Goal: Transaction & Acquisition: Obtain resource

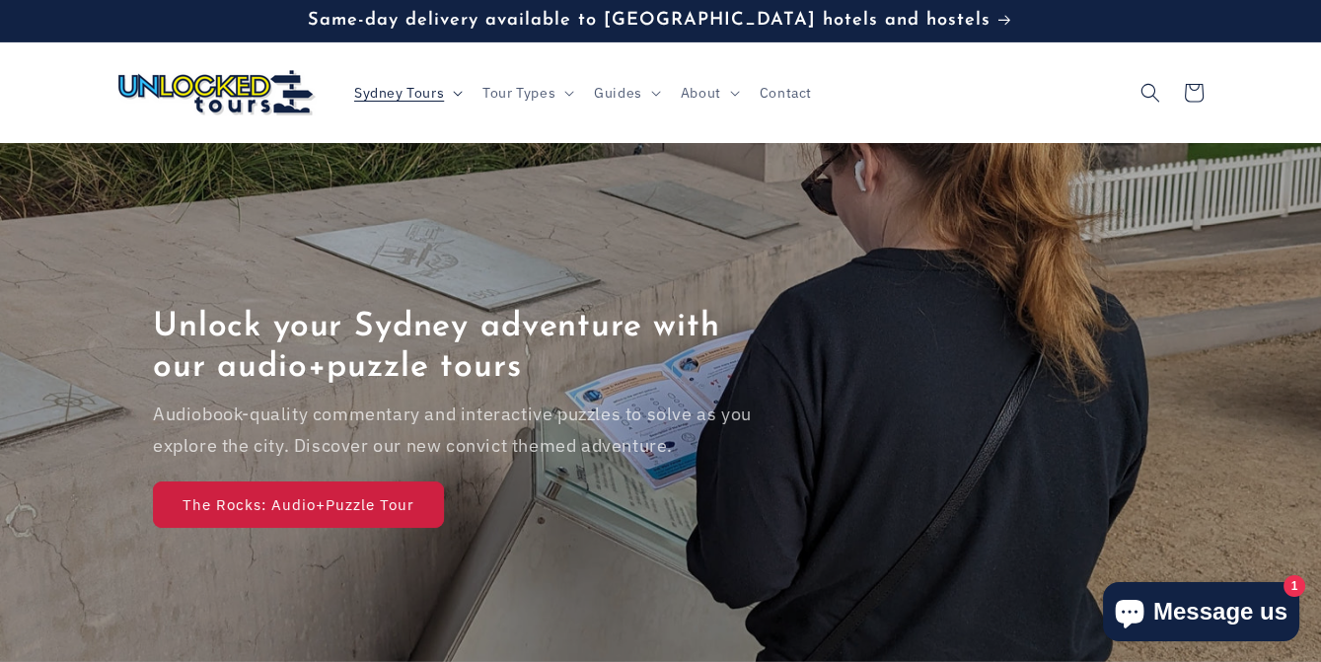
click at [354, 102] on span "Sydney Tours" at bounding box center [399, 93] width 90 height 18
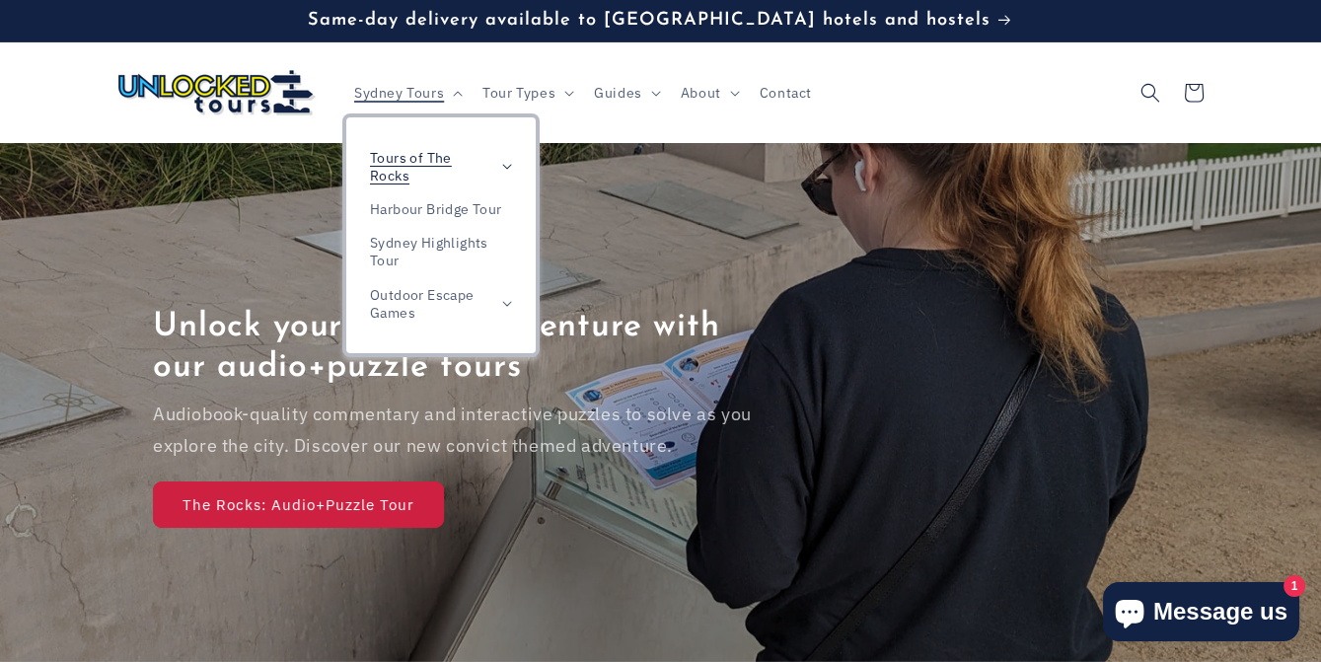
click at [370, 181] on span "Tours of The Rocks" at bounding box center [431, 167] width 122 height 36
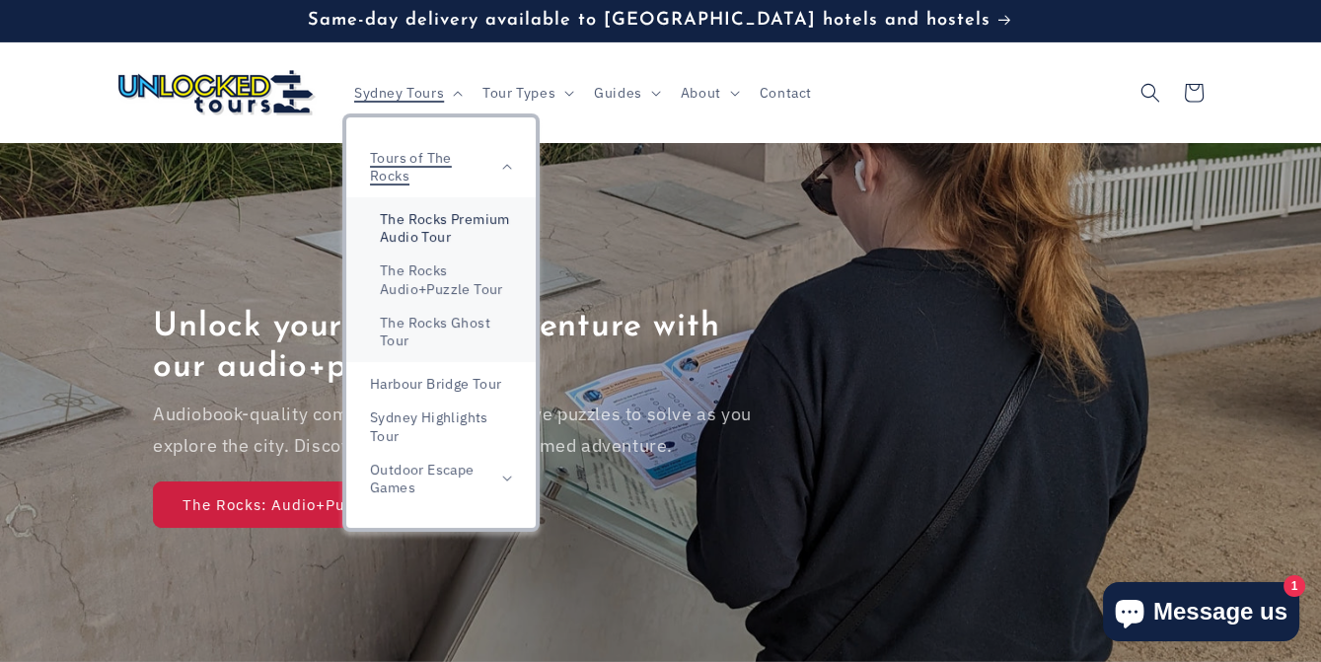
click at [358, 249] on link "The Rocks Premium Audio Tour" at bounding box center [440, 227] width 189 height 51
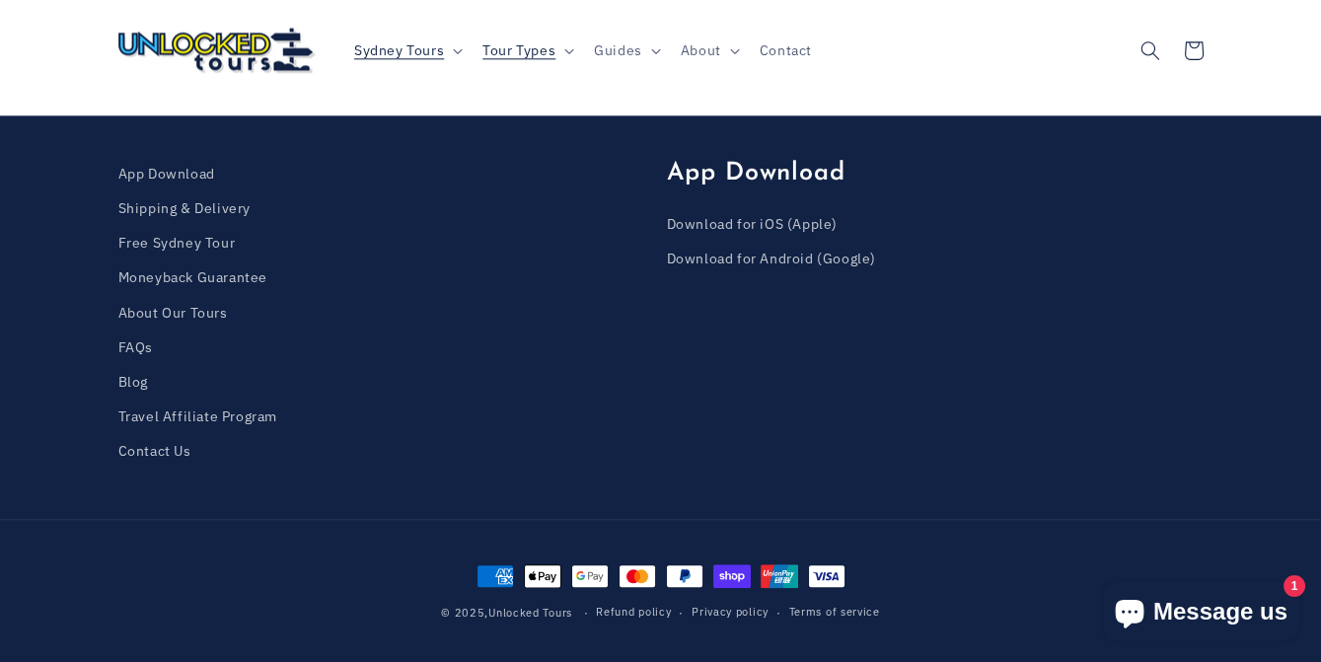
scroll to position [5707, 0]
click at [118, 226] on link "Free Sydney Tour" at bounding box center [176, 243] width 117 height 35
